Goal: Transaction & Acquisition: Purchase product/service

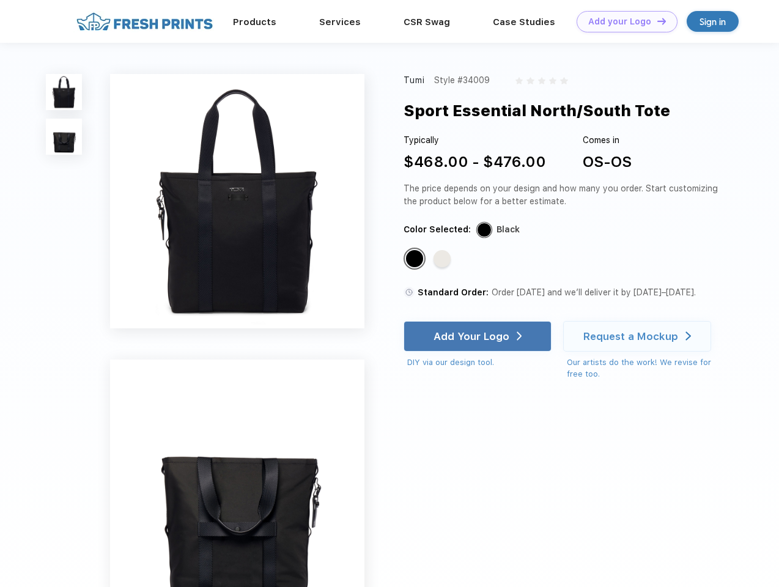
click at [623, 21] on link "Add your Logo Design Tool" at bounding box center [627, 21] width 101 height 21
click at [0, 0] on div "Design Tool" at bounding box center [0, 0] width 0 height 0
click at [656, 21] on link "Add your Logo Design Tool" at bounding box center [627, 21] width 101 height 21
click at [64, 92] on img at bounding box center [64, 92] width 36 height 36
click at [64, 137] on img at bounding box center [64, 137] width 36 height 36
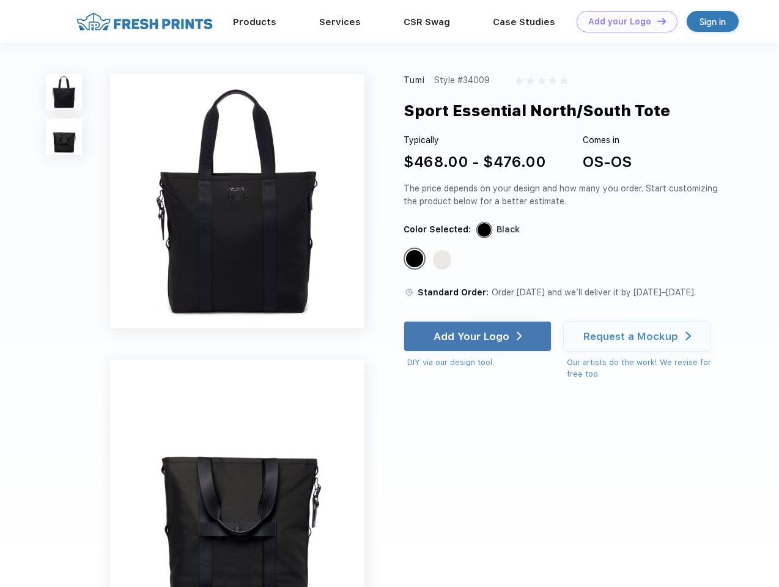
click at [416, 259] on div "Standard Color" at bounding box center [414, 258] width 17 height 17
click at [444, 259] on div "Standard Color" at bounding box center [442, 258] width 17 height 17
click at [479, 336] on div "Add Your Logo" at bounding box center [472, 336] width 76 height 12
click at [639, 336] on div "Request a Mockup" at bounding box center [631, 336] width 95 height 12
